Goal: Use online tool/utility

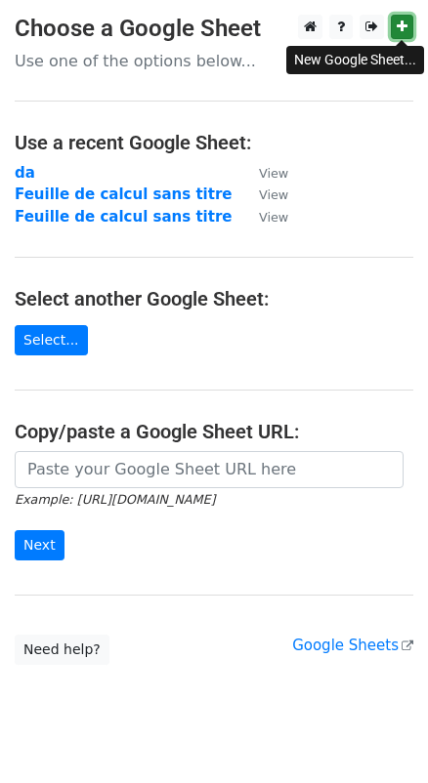
click at [399, 28] on icon at bounding box center [402, 27] width 11 height 14
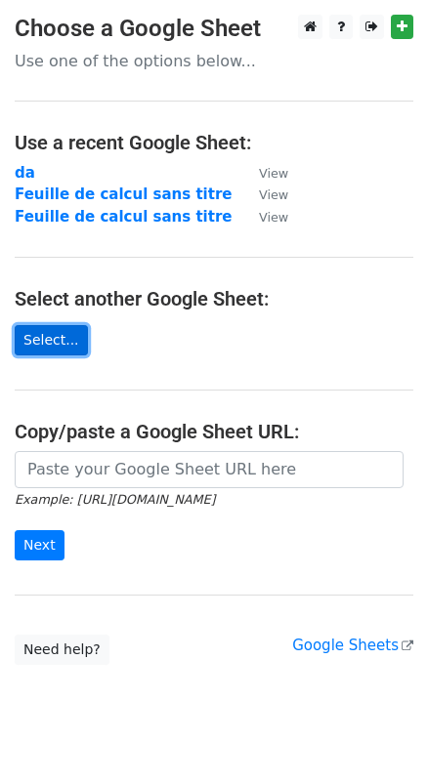
click at [63, 338] on link "Select..." at bounding box center [51, 340] width 73 height 30
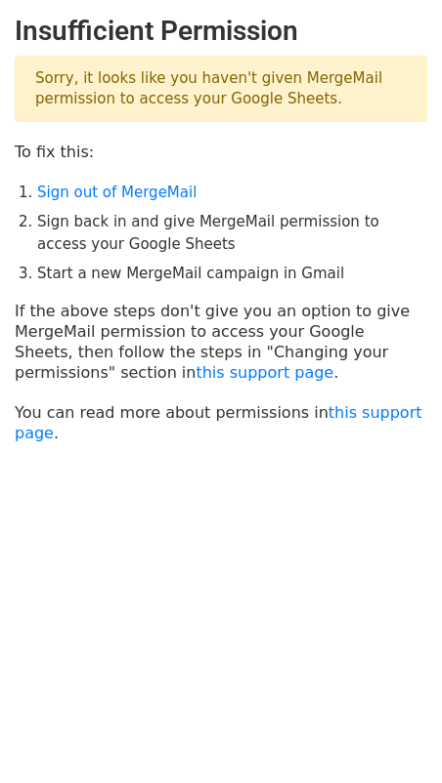
drag, startPoint x: 240, startPoint y: 736, endPoint x: 31, endPoint y: 195, distance: 579.3
click at [237, 733] on html "Insufficient Permission Sorry, it looks like you haven't given MergeMail permis…" at bounding box center [221, 391] width 442 height 783
click at [255, 106] on p "Sorry, it looks like you haven't given MergeMail permission to access your Goog…" at bounding box center [221, 89] width 412 height 66
click at [60, 149] on p "To fix this:" at bounding box center [221, 152] width 412 height 21
